Goal: Task Accomplishment & Management: Use online tool/utility

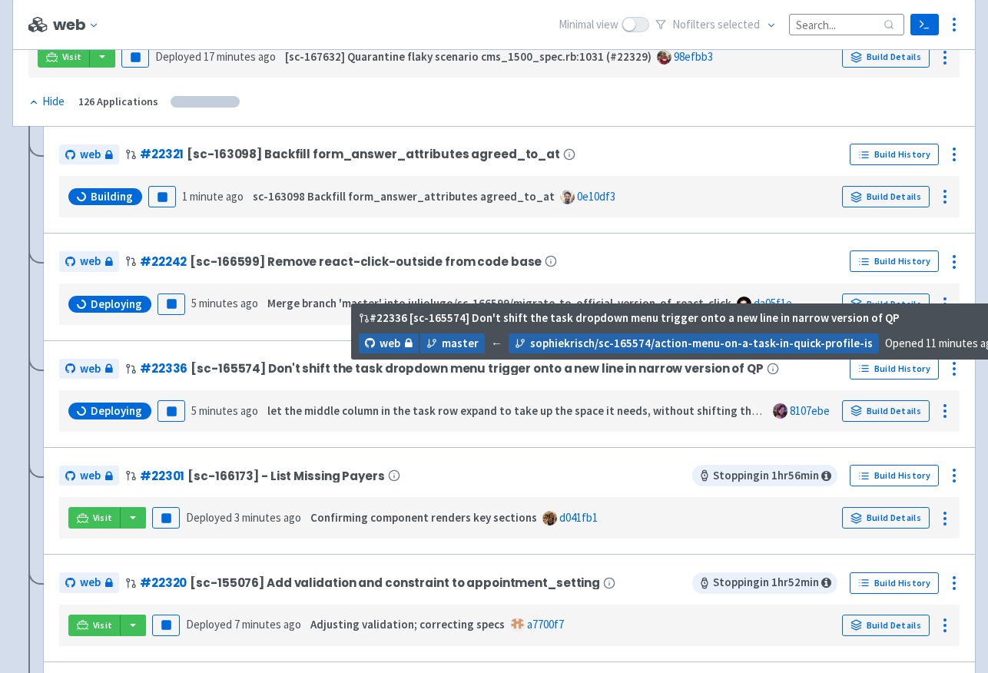
scroll to position [247, 0]
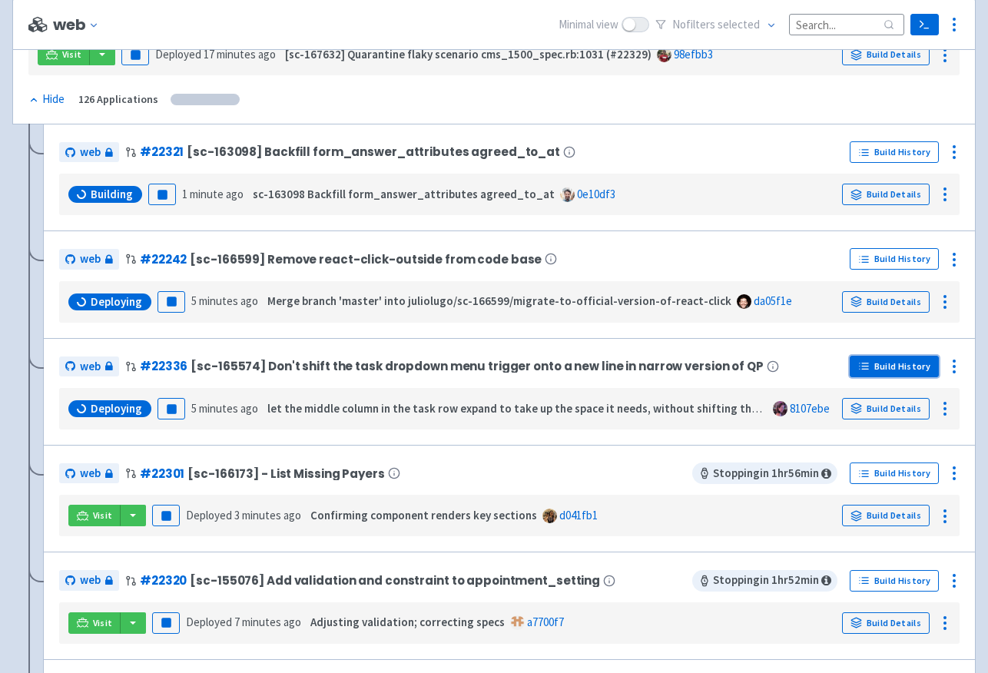
click at [875, 364] on link "Build History" at bounding box center [894, 367] width 89 height 22
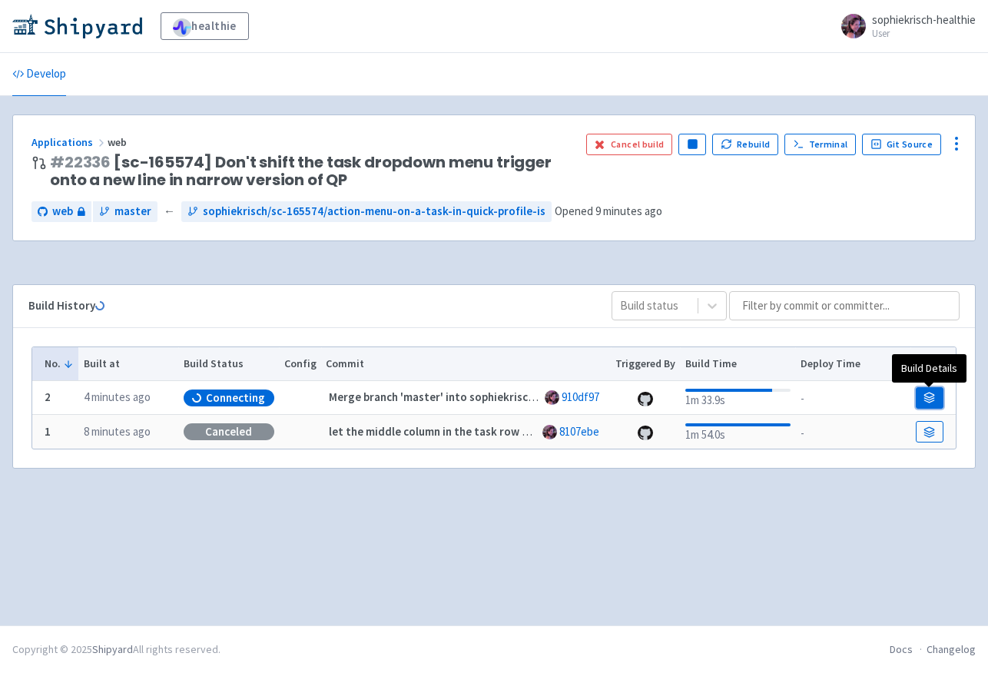
click at [925, 397] on icon at bounding box center [930, 398] width 12 height 12
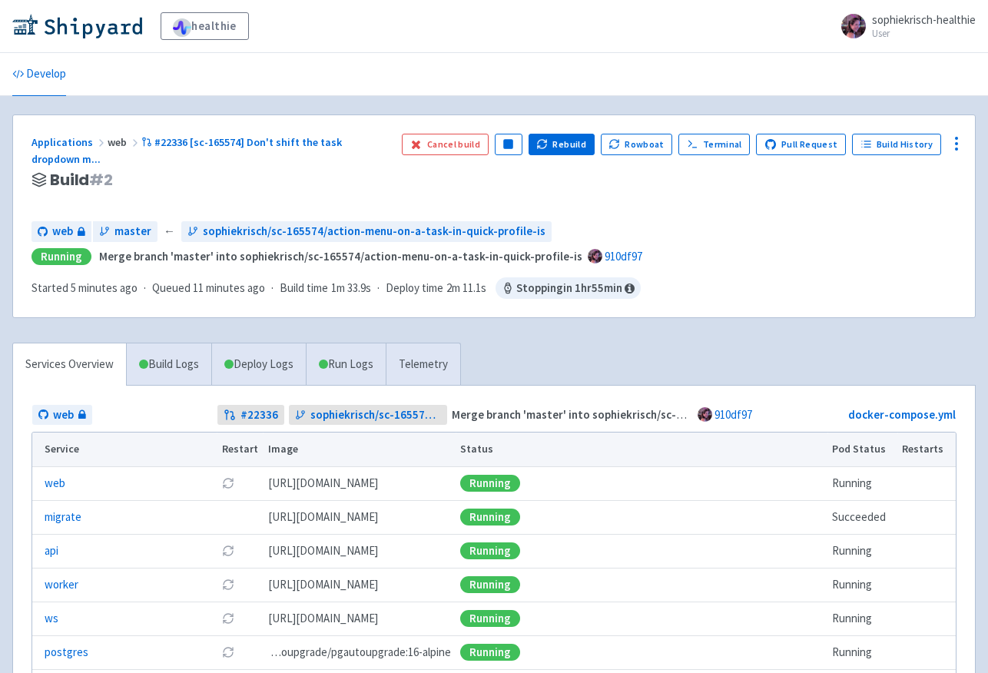
click at [725, 248] on span "Running Merge branch 'master' into sophiekrisch/sc-165574/action-menu-on-a-task…" at bounding box center [494, 257] width 925 height 18
click at [910, 148] on link "Build History" at bounding box center [896, 145] width 89 height 22
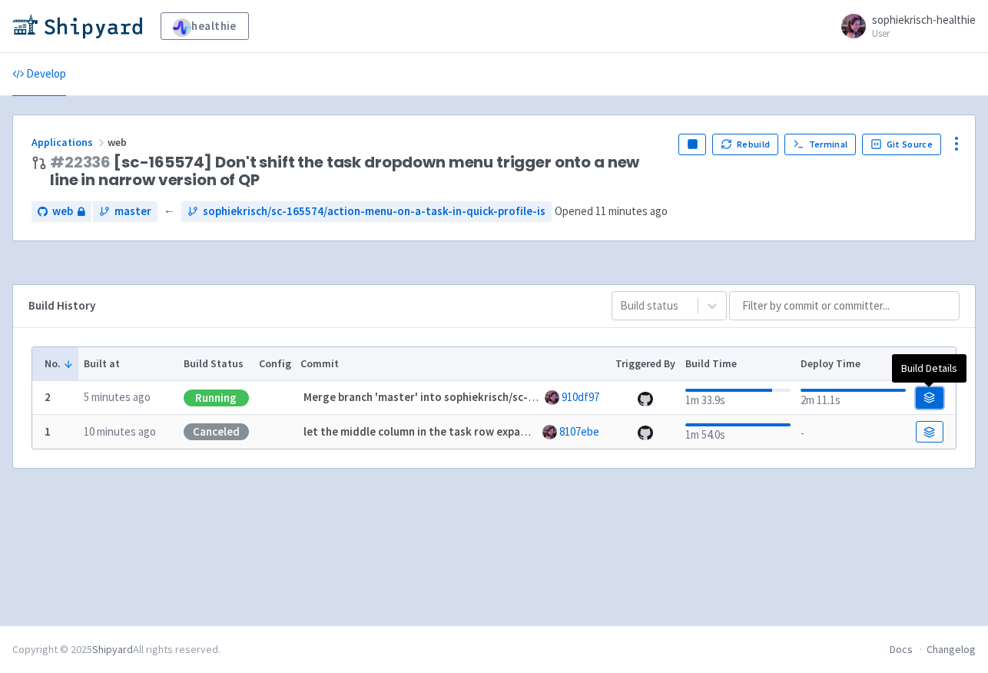
click at [940, 400] on link at bounding box center [930, 398] width 28 height 22
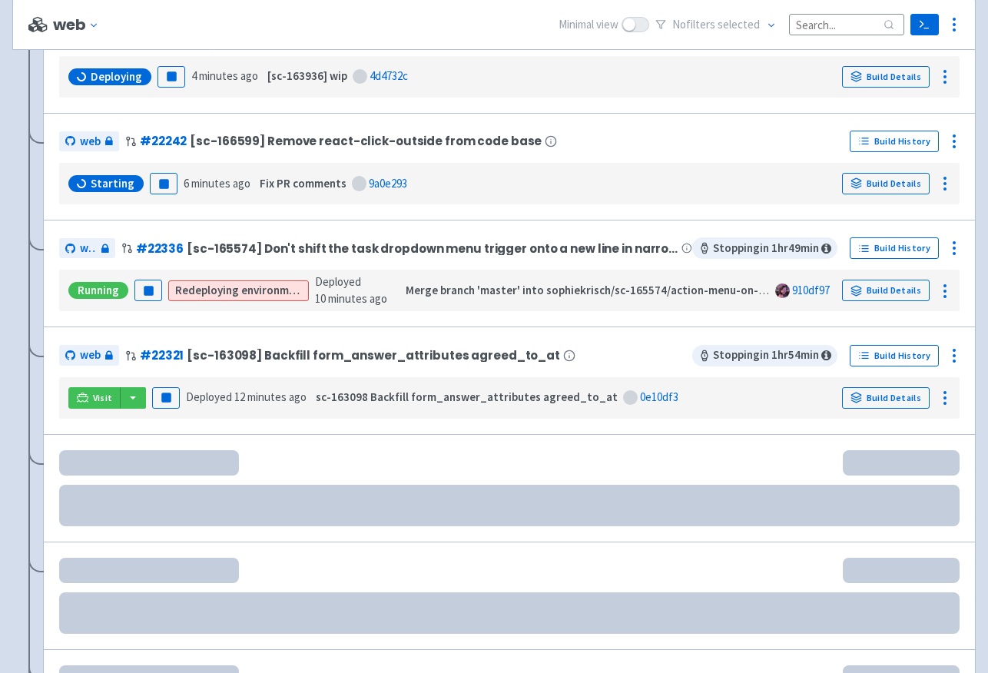
scroll to position [473, 0]
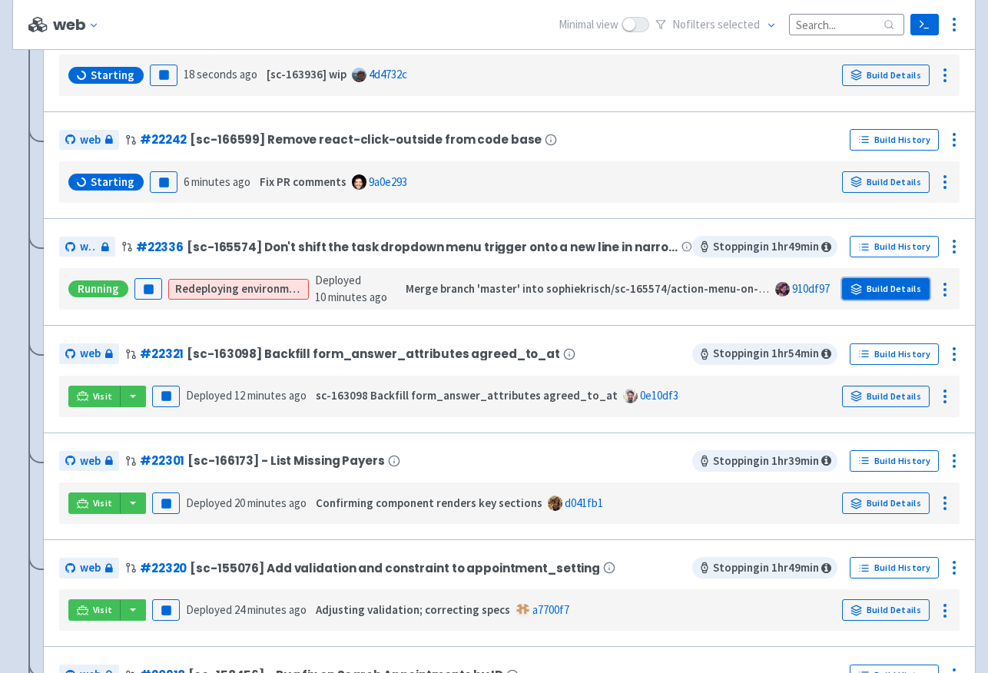
click at [852, 283] on link "Build Details" at bounding box center [886, 289] width 88 height 22
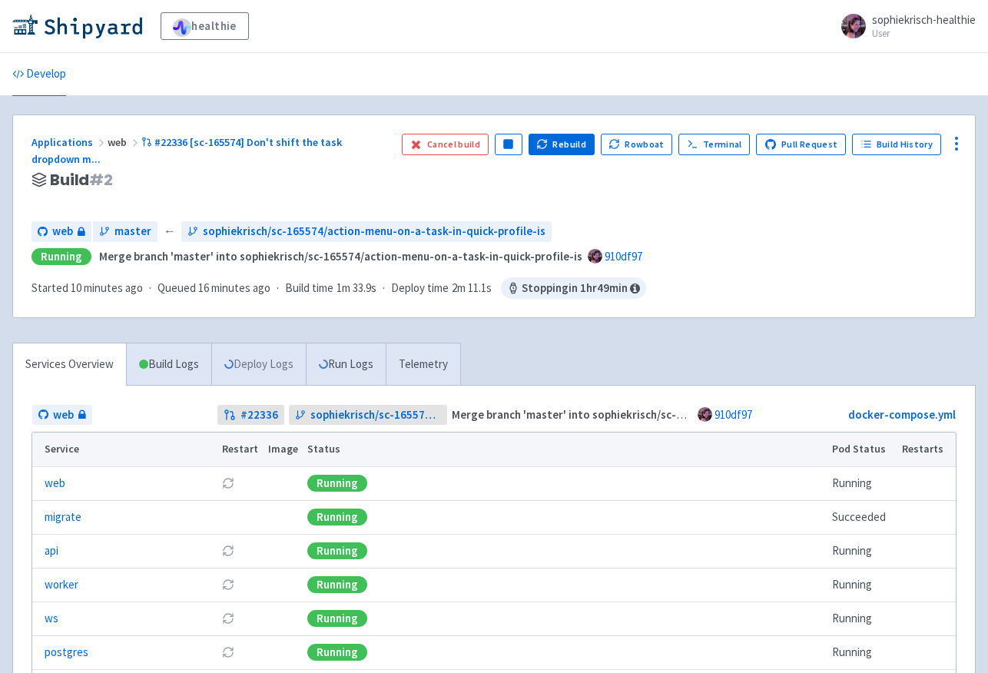
click at [267, 344] on link "Deploy Logs" at bounding box center [258, 365] width 95 height 42
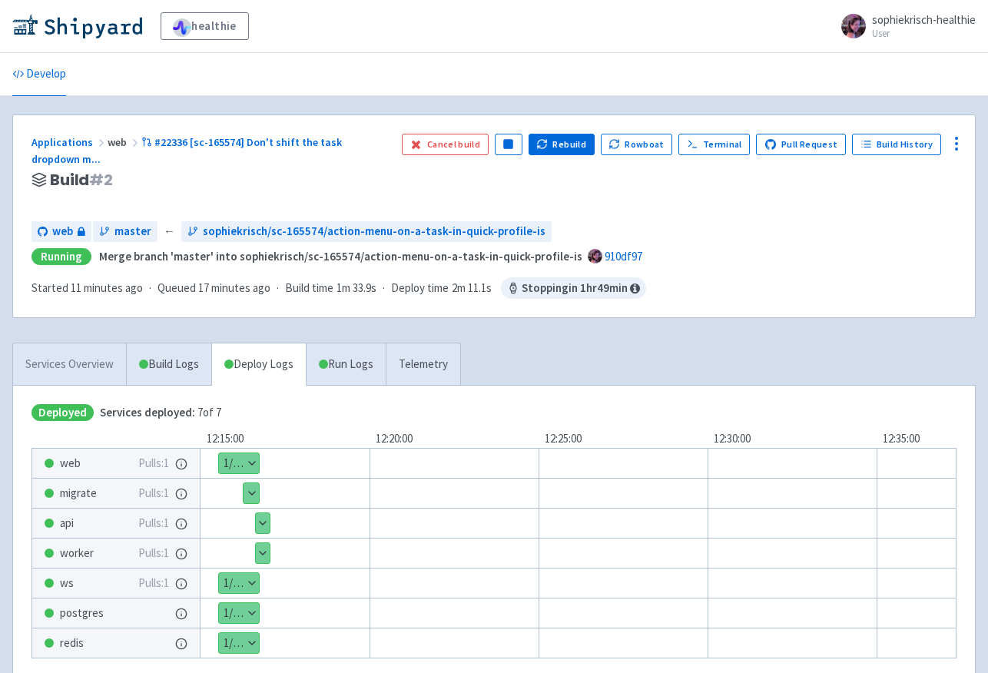
click at [97, 344] on link "Services Overview" at bounding box center [69, 365] width 113 height 42
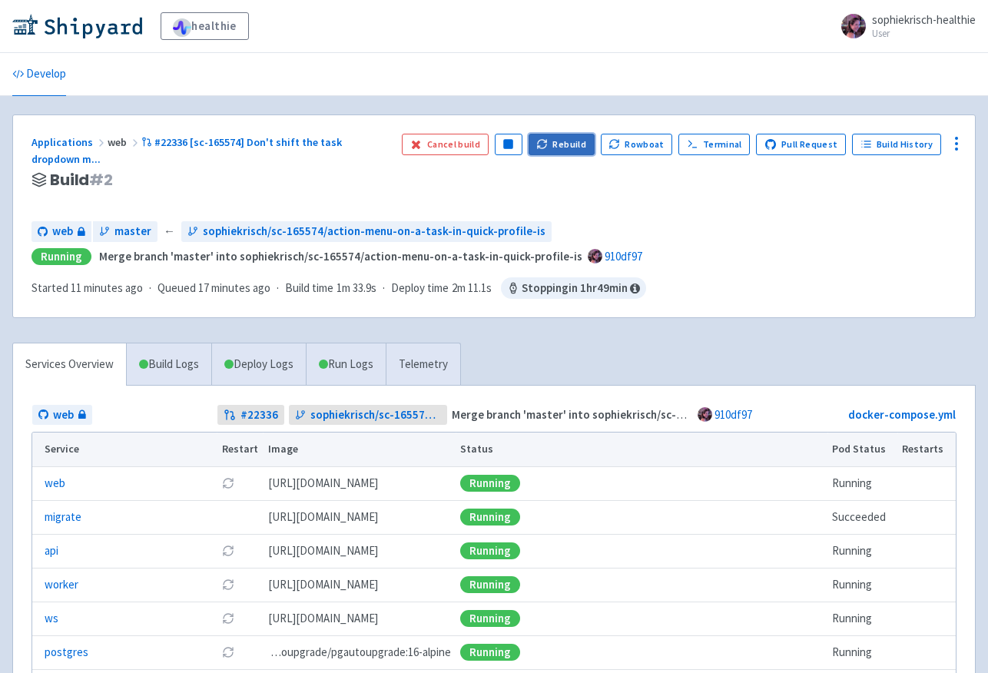
click at [575, 141] on button "Rebuild" at bounding box center [562, 145] width 66 height 22
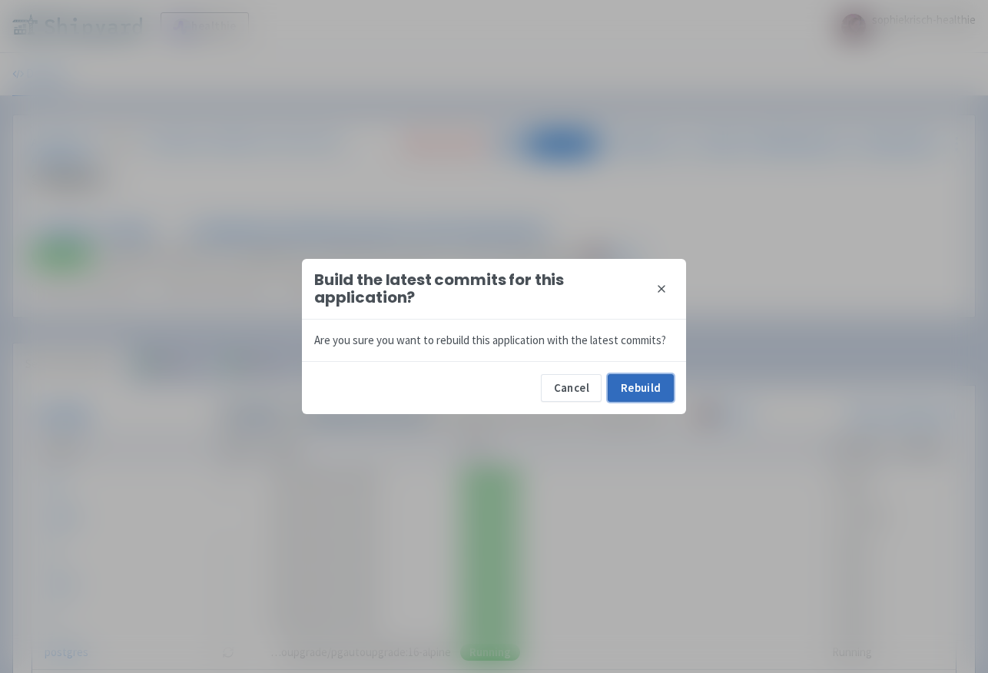
click at [628, 387] on button "Rebuild" at bounding box center [641, 388] width 66 height 28
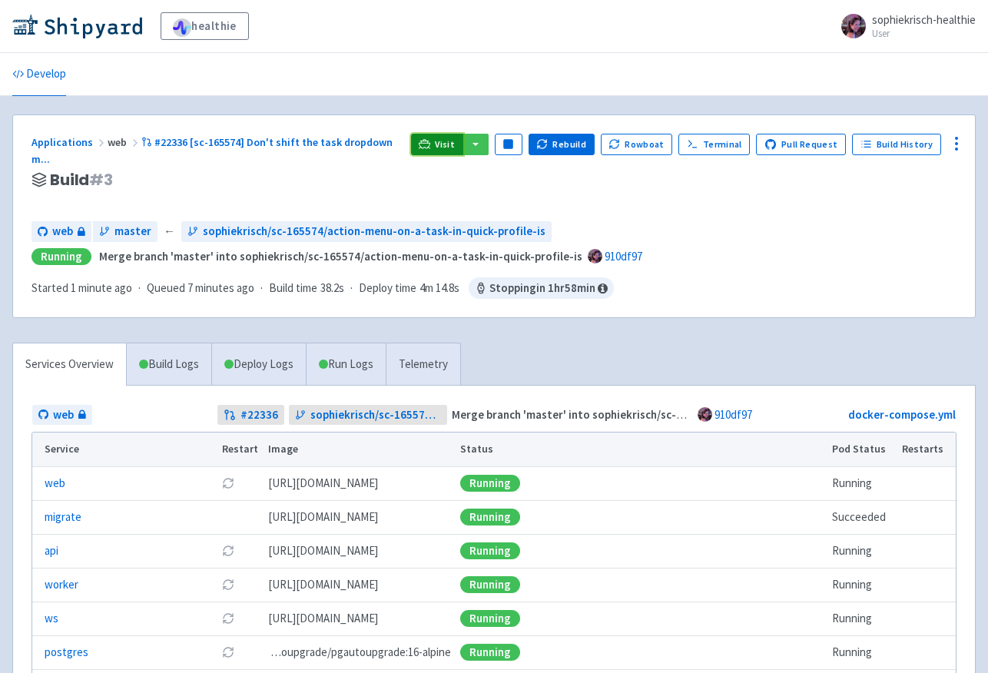
click at [448, 151] on link "Visit" at bounding box center [437, 145] width 52 height 22
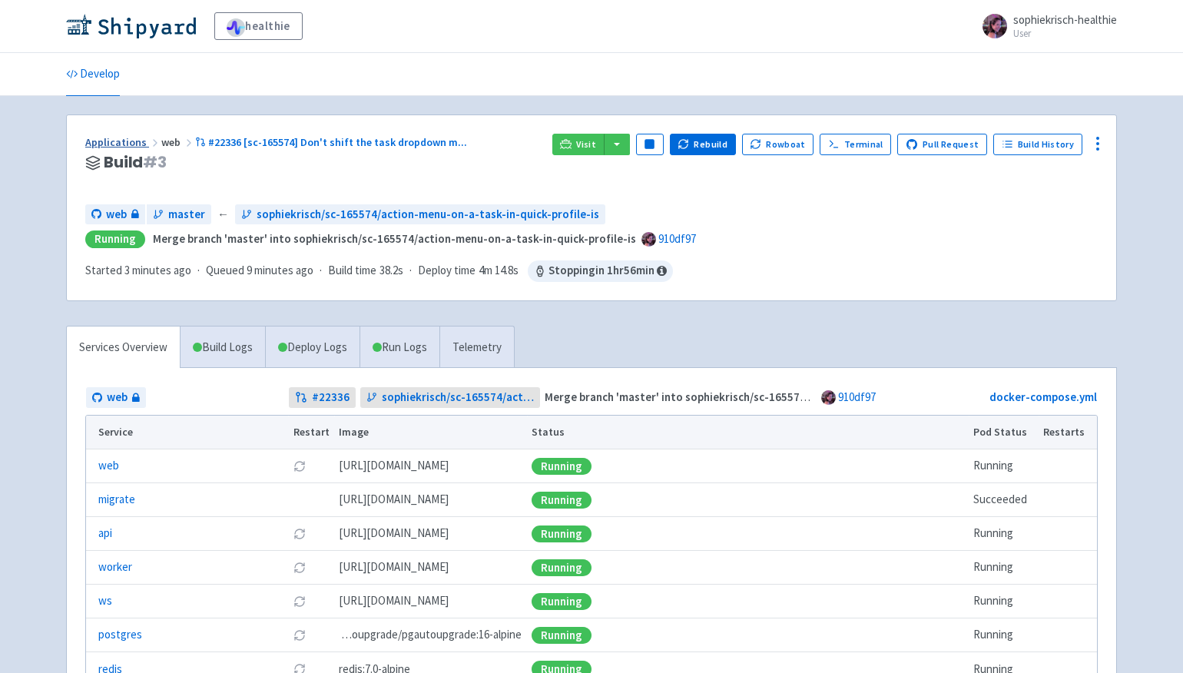
click at [126, 143] on link "Applications" at bounding box center [123, 142] width 76 height 14
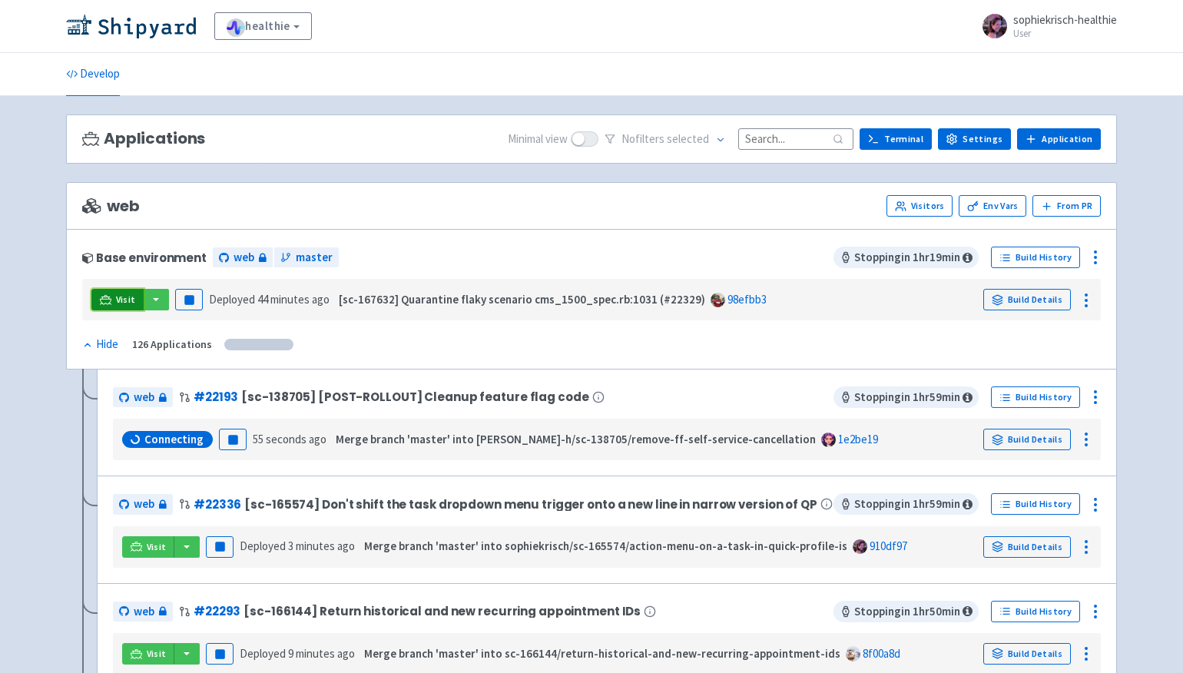
click at [121, 292] on link "Visit" at bounding box center [117, 300] width 52 height 22
